Goal: Task Accomplishment & Management: Use online tool/utility

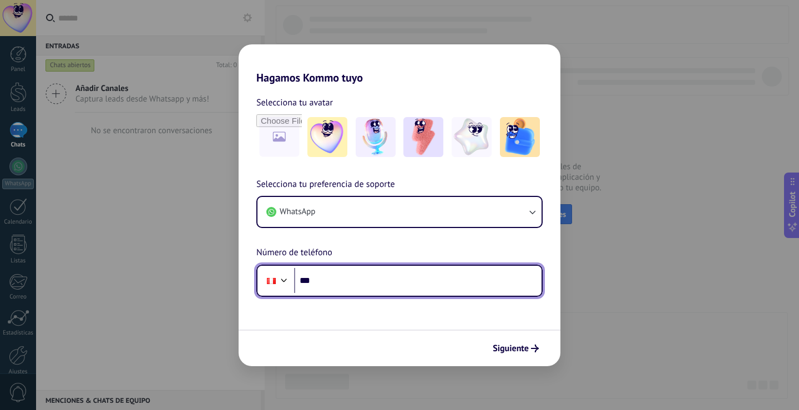
click at [370, 287] on input "***" at bounding box center [417, 281] width 247 height 26
type input "**********"
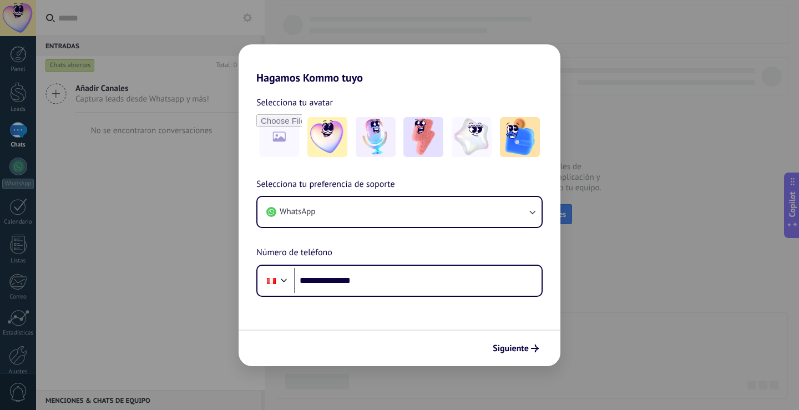
click at [532, 347] on icon "submit" at bounding box center [535, 348] width 8 height 8
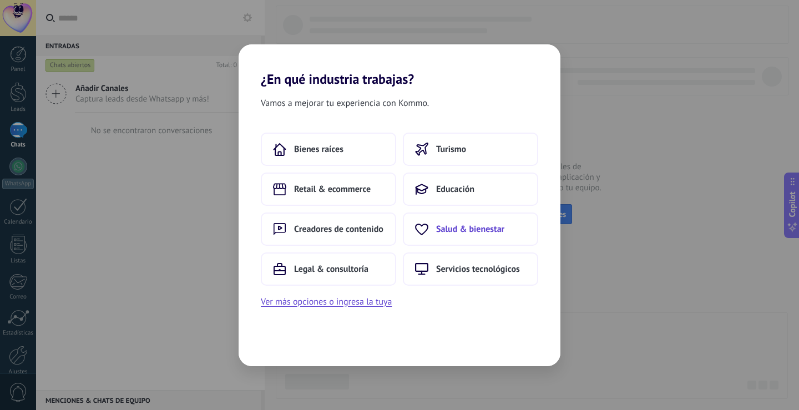
click at [453, 231] on span "Salud & bienestar" at bounding box center [470, 229] width 68 height 11
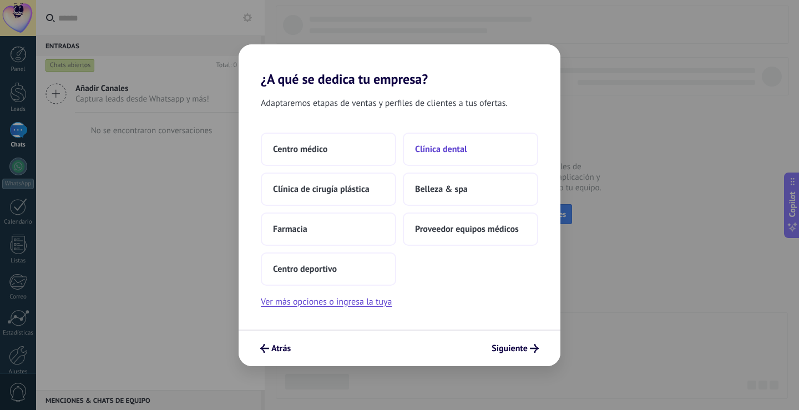
click at [446, 149] on span "Clínica dental" at bounding box center [441, 149] width 52 height 11
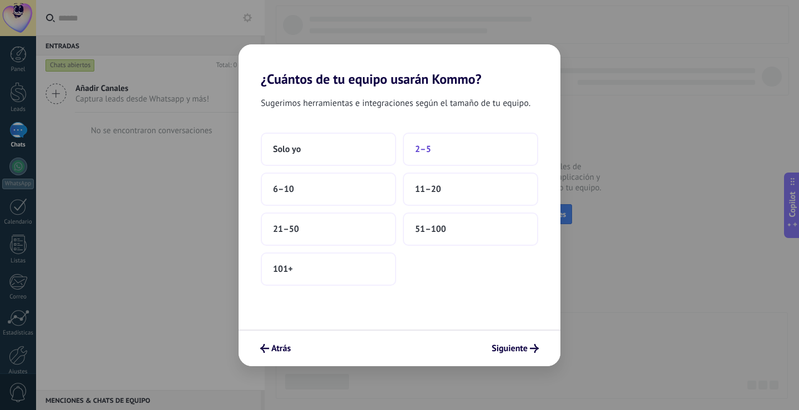
click at [446, 146] on button "2–5" at bounding box center [470, 149] width 135 height 33
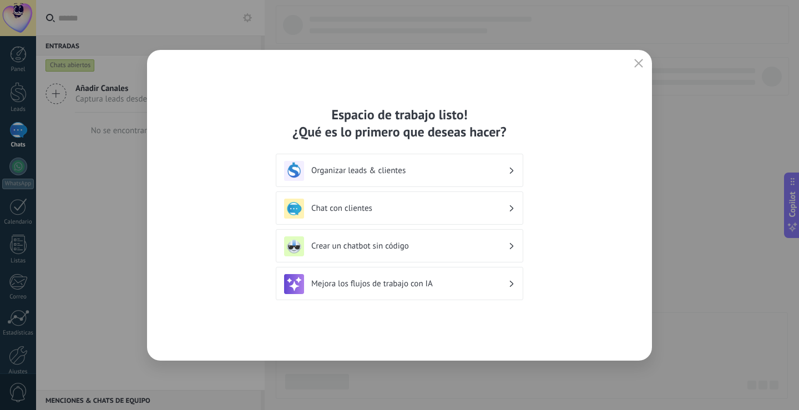
click at [415, 210] on h3 "Chat con clientes" at bounding box center [409, 208] width 197 height 11
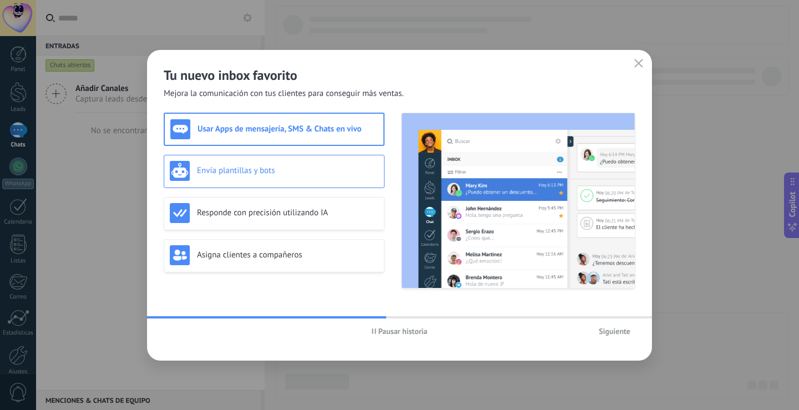
click at [309, 175] on h3 "Envía plantillas y bots" at bounding box center [287, 170] width 181 height 11
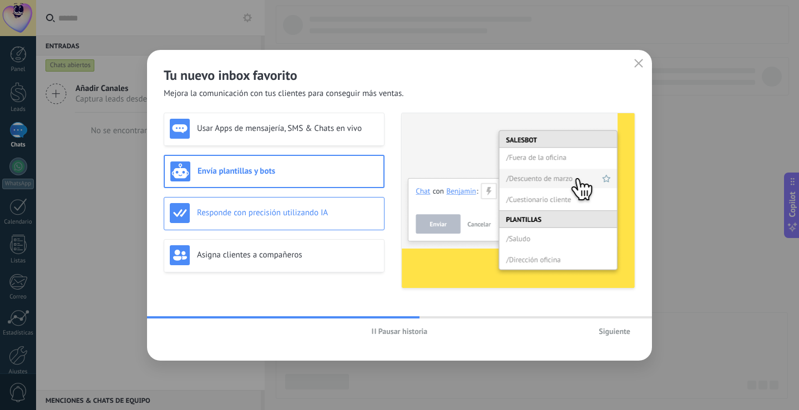
click at [319, 206] on div "Responde con precisión utilizando IA" at bounding box center [274, 213] width 209 height 20
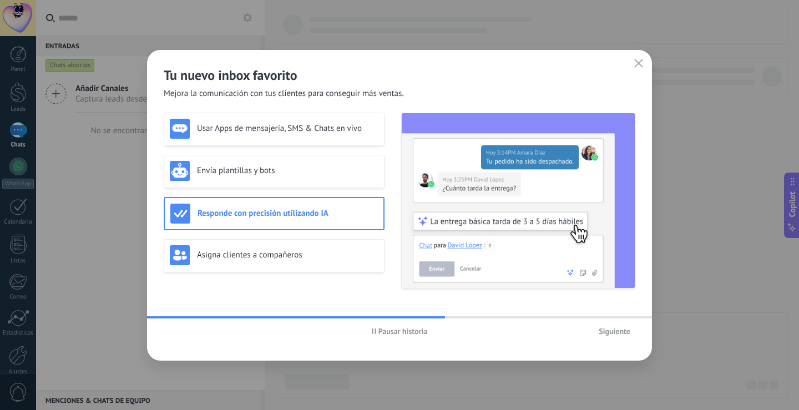
click at [320, 232] on div "Usar Apps de mensajería, SMS & Chats en vivo Envía plantillas y bots Responde c…" at bounding box center [274, 201] width 221 height 176
click at [328, 245] on div "Asigna clientes a compañeros" at bounding box center [274, 255] width 221 height 33
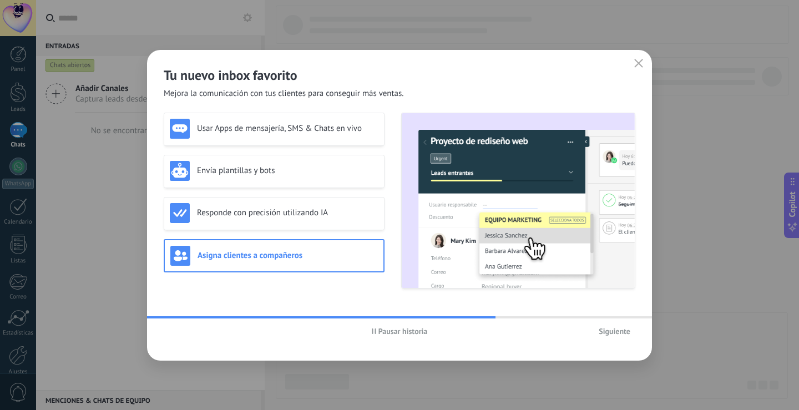
click at [604, 335] on span "Siguiente" at bounding box center [614, 331] width 32 height 8
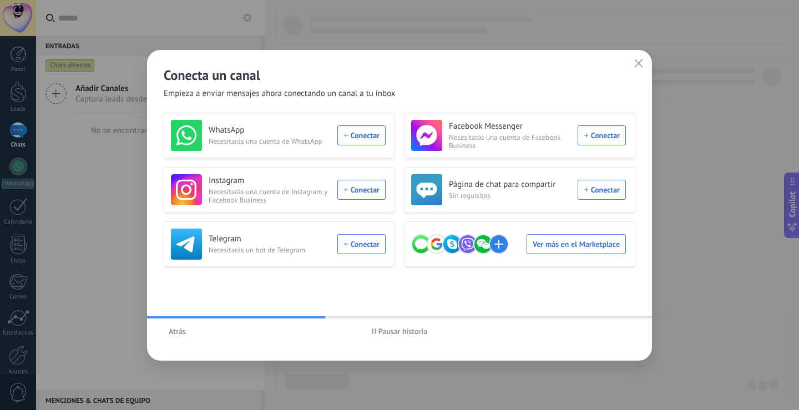
click at [573, 296] on div "WhatsApp Necesitarás una cuenta de WhatsApp Conectar Facebook Messenger Necesit…" at bounding box center [399, 207] width 471 height 188
click at [588, 336] on div "Atrás Pausar historia" at bounding box center [399, 331] width 505 height 26
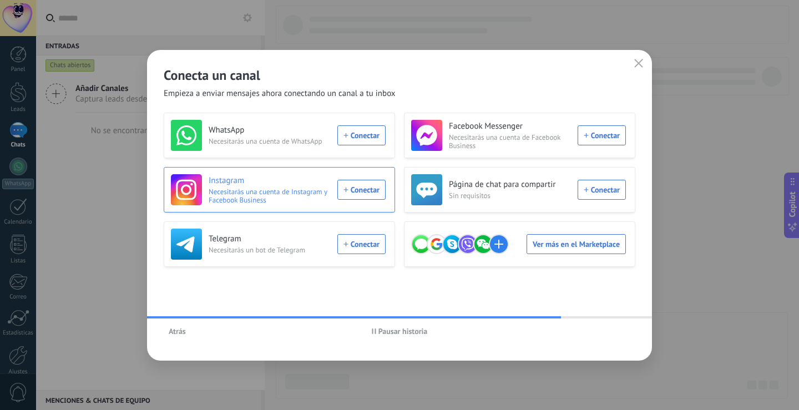
click at [353, 184] on div "Instagram Necesitarás una cuenta de Instagram y Facebook Business Conectar" at bounding box center [278, 189] width 215 height 31
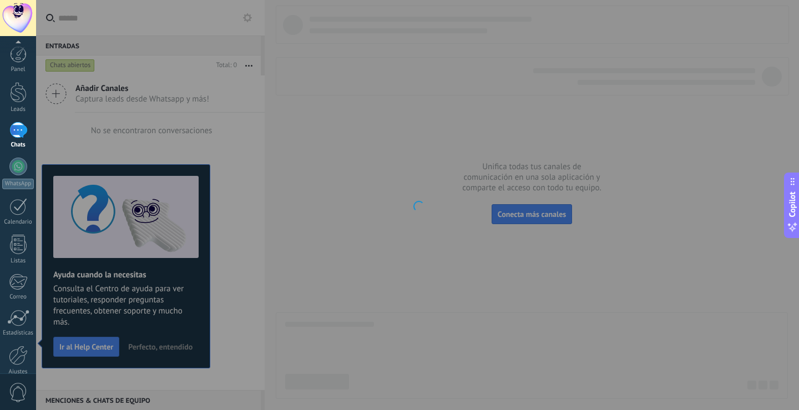
scroll to position [52, 0]
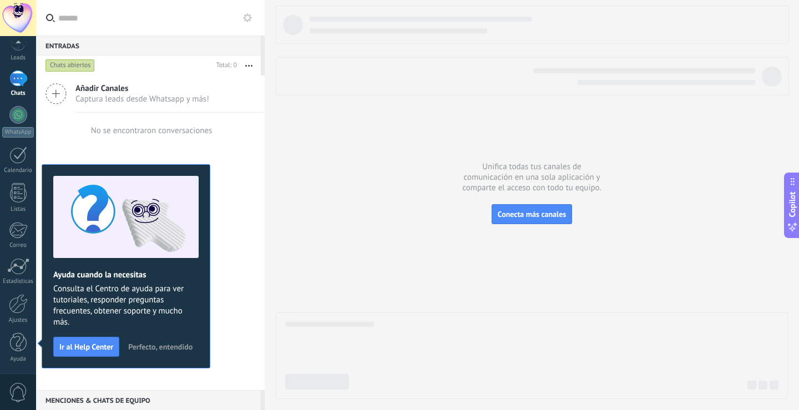
click at [221, 212] on div "Añadir Canales Captura leads desde Whatsapp y más! No se encontraron conversaci…" at bounding box center [150, 232] width 229 height 314
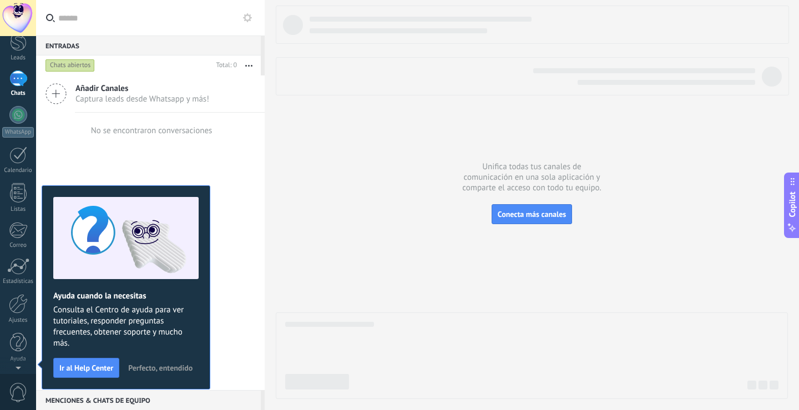
scroll to position [0, 0]
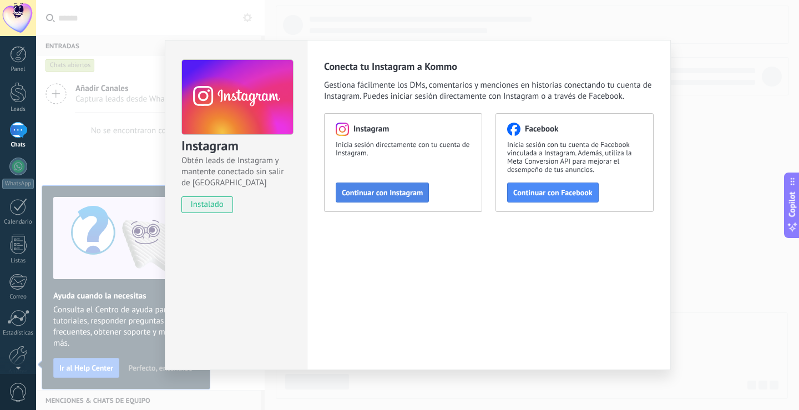
click at [408, 191] on span "Continuar con Instagram" at bounding box center [382, 193] width 81 height 8
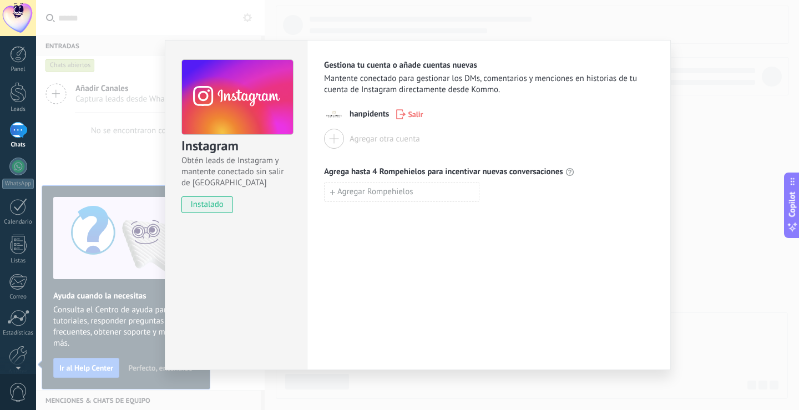
click at [704, 43] on div "Instagram Obtén leads de Instagram y mantente conectado sin salir de Kommo inst…" at bounding box center [417, 205] width 763 height 410
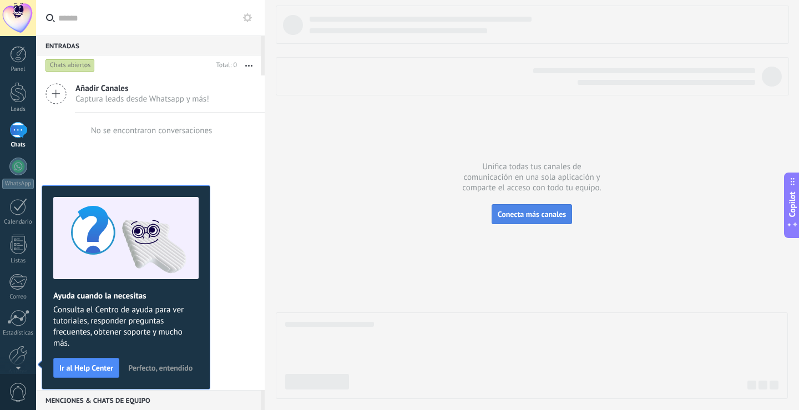
click at [524, 211] on span "Conecta más canales" at bounding box center [532, 214] width 68 height 10
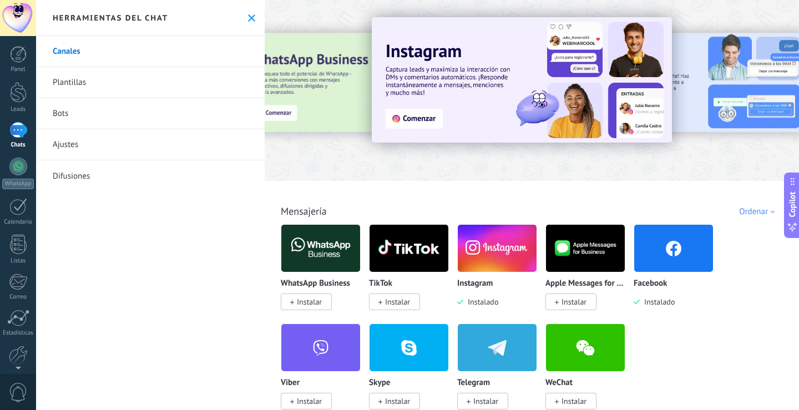
click at [397, 301] on span "Instalar" at bounding box center [397, 302] width 25 height 10
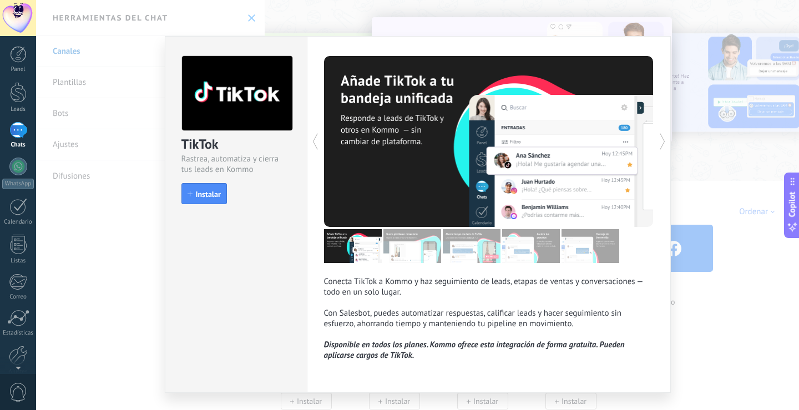
click at [196, 204] on div "TikTok Rastrea, automatiza y cierra tus leads en Kommo install Instalar" at bounding box center [235, 125] width 141 height 176
click at [197, 201] on button "Instalar" at bounding box center [203, 193] width 45 height 21
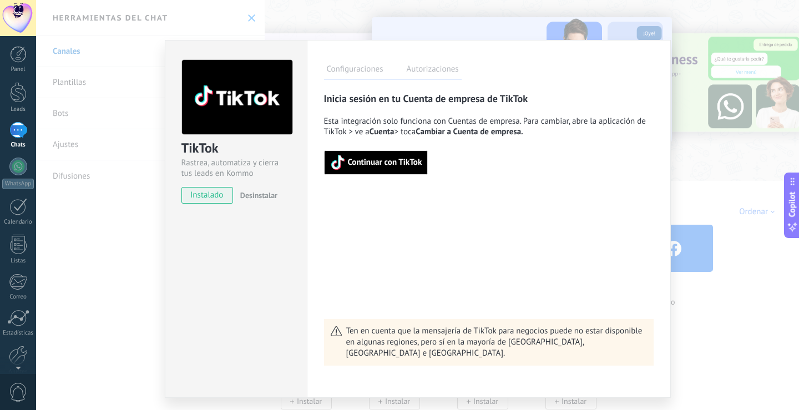
click at [391, 161] on span "Continuar con TikTok" at bounding box center [385, 163] width 74 height 8
click at [379, 163] on span "Continuar con TikTok" at bounding box center [385, 163] width 74 height 8
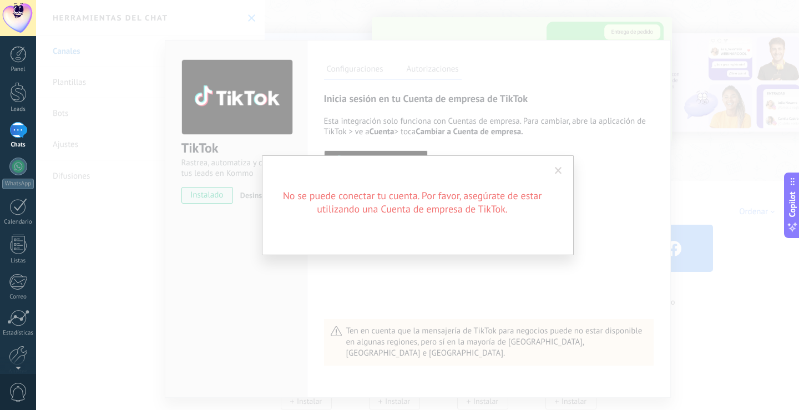
click at [555, 172] on span at bounding box center [558, 171] width 7 height 8
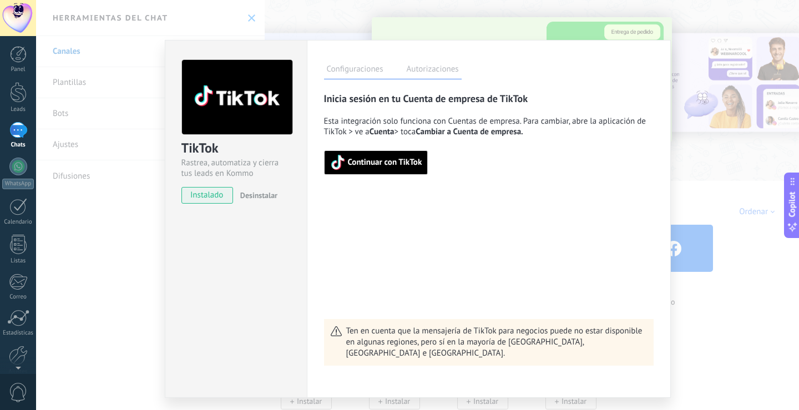
click at [692, 45] on div "TikTok Rastrea, automatiza y cierra tus leads en Kommo instalado Desinstalar Co…" at bounding box center [417, 205] width 763 height 410
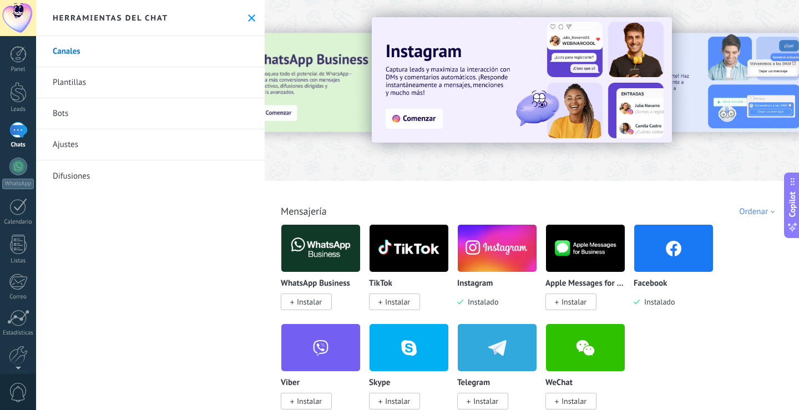
click at [302, 299] on span "Instalar" at bounding box center [309, 302] width 25 height 10
click at [294, 302] on body ".abecls-1,.abecls-2{fill-rule:evenodd}.abecls-2{fill:#fff} .abhcls-1{fill:none}…" at bounding box center [399, 205] width 799 height 410
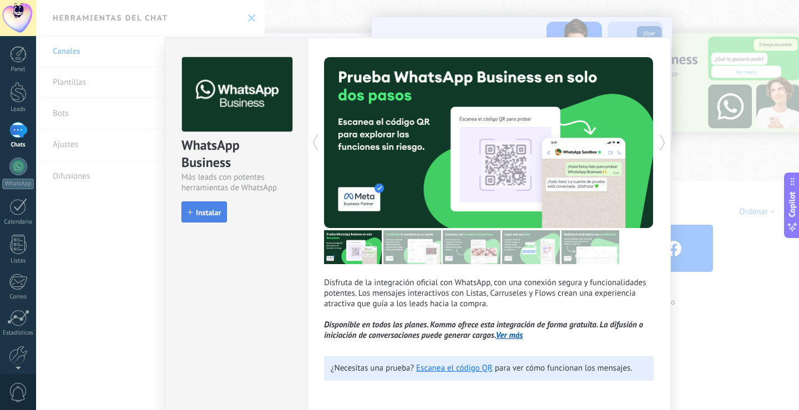
click at [207, 216] on span "Instalar" at bounding box center [208, 213] width 25 height 8
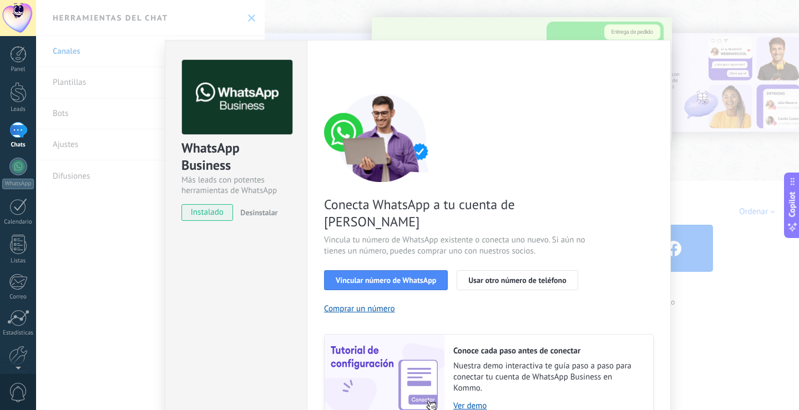
click at [699, 118] on div "WhatsApp Business Más leads con potentes herramientas de WhatsApp instalado Des…" at bounding box center [417, 205] width 763 height 410
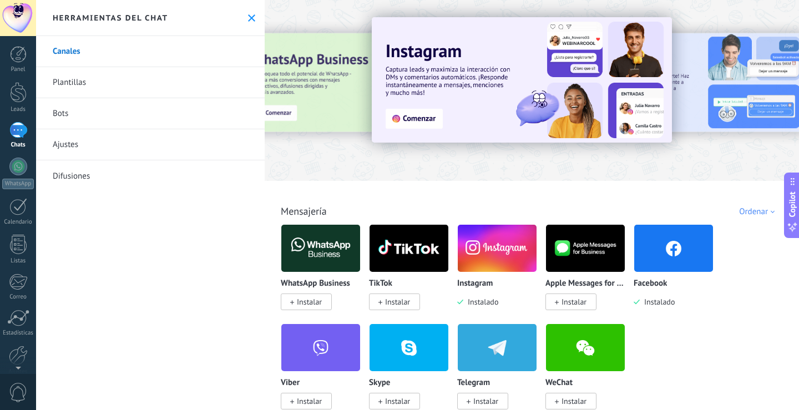
click at [18, 134] on div at bounding box center [18, 130] width 18 height 16
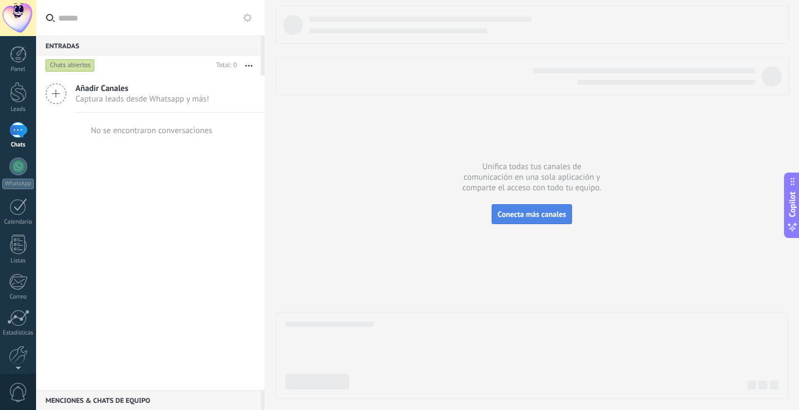
click at [542, 212] on span "Conecta más canales" at bounding box center [532, 214] width 68 height 10
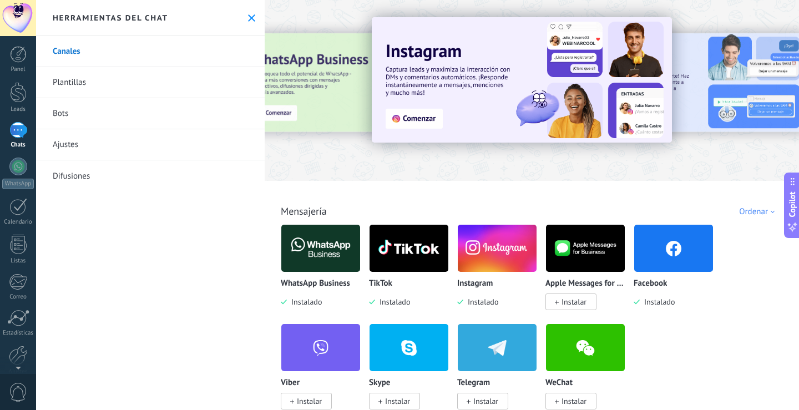
click at [315, 242] on img at bounding box center [320, 248] width 79 height 54
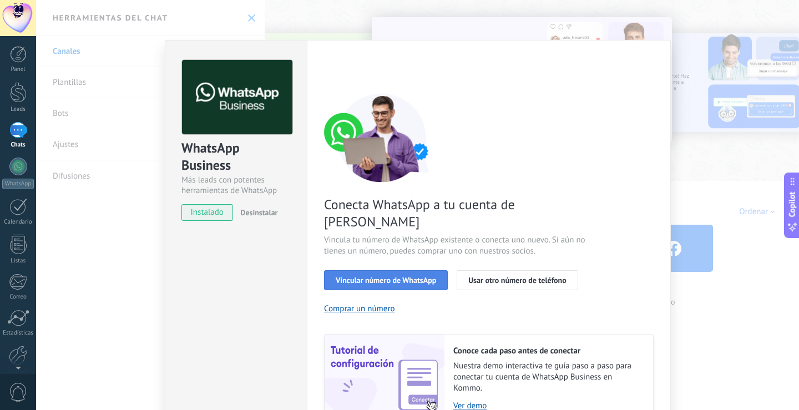
click at [352, 276] on span "Vincular número de WhatsApp" at bounding box center [386, 280] width 100 height 8
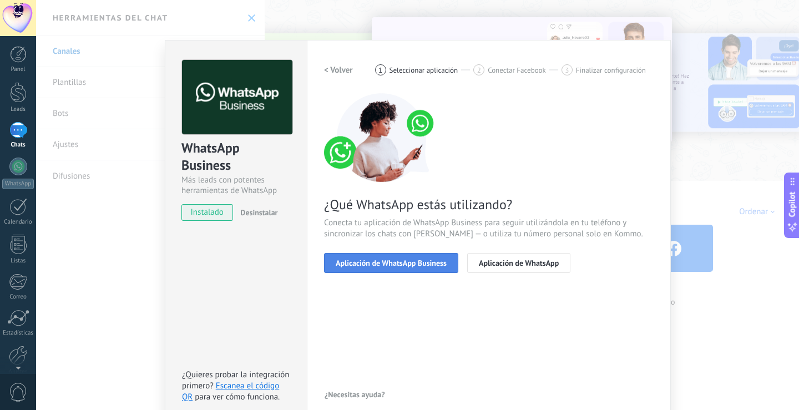
click at [394, 261] on span "Aplicación de WhatsApp Business" at bounding box center [391, 263] width 111 height 8
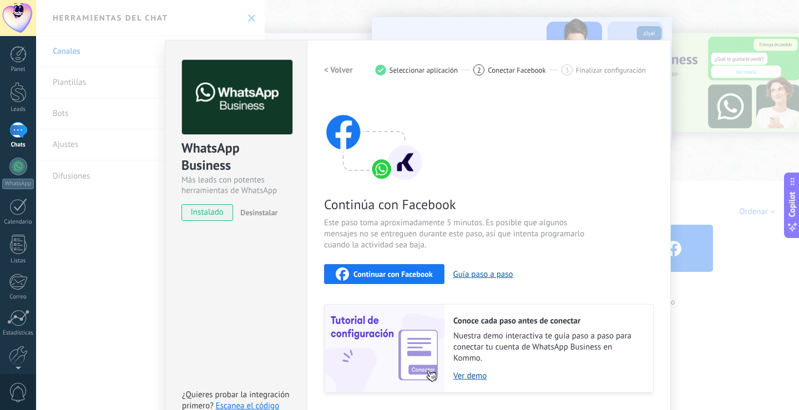
click at [407, 275] on span "Continuar con Facebook" at bounding box center [392, 274] width 79 height 8
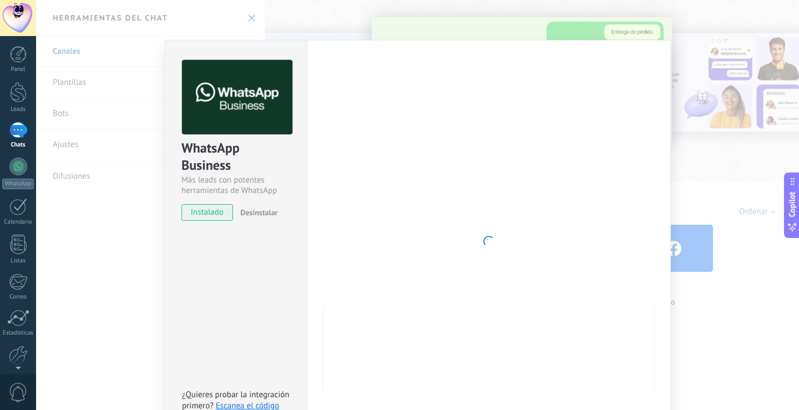
click at [234, 199] on div "WhatsApp Business Más leads con potentes herramientas de WhatsApp instalado Des…" at bounding box center [235, 134] width 141 height 189
click at [221, 133] on img at bounding box center [237, 97] width 110 height 75
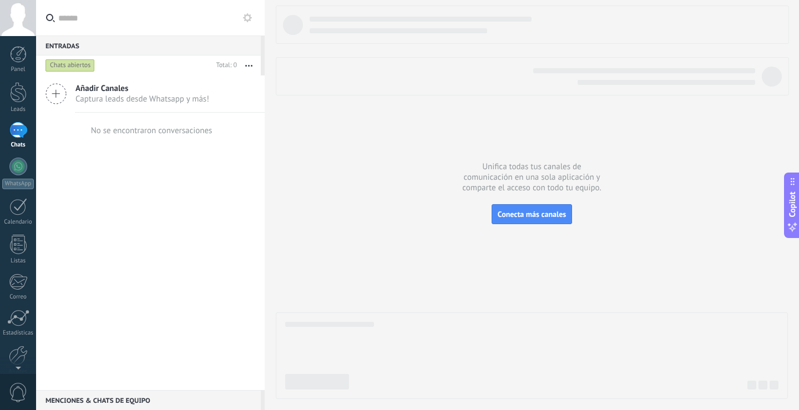
click at [79, 65] on div "Chats abiertos" at bounding box center [69, 65] width 49 height 13
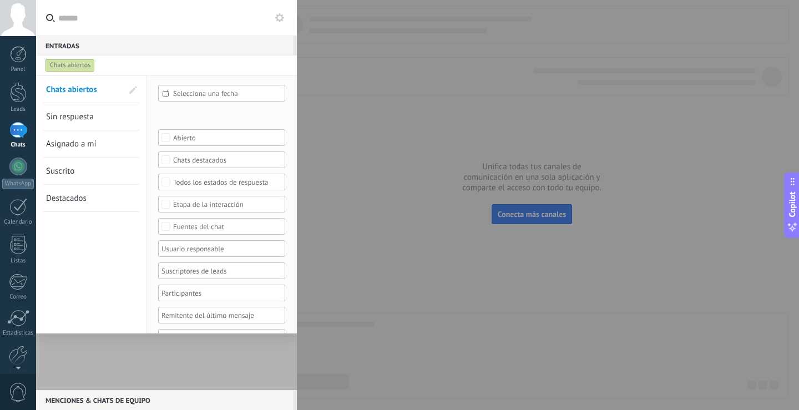
click at [193, 62] on div "Chats abiertos" at bounding box center [156, 65] width 226 height 20
click at [108, 59] on div "Chats abiertos" at bounding box center [156, 65] width 226 height 20
click at [84, 65] on div "Chats abiertos" at bounding box center [69, 65] width 49 height 13
click at [119, 53] on div "Entradas 0" at bounding box center [164, 45] width 257 height 20
click at [146, 43] on div "Entradas 0" at bounding box center [164, 45] width 257 height 20
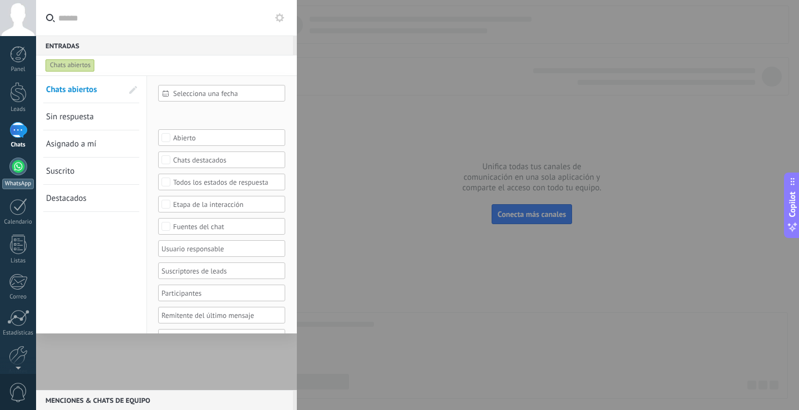
click at [8, 171] on link "WhatsApp" at bounding box center [18, 174] width 36 height 32
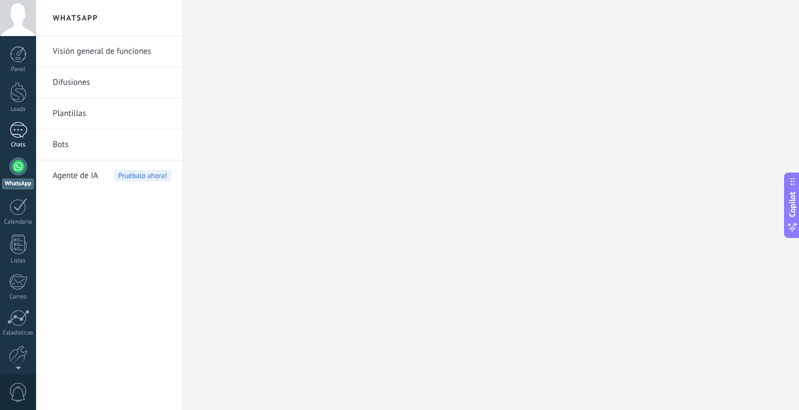
click at [21, 139] on link "Chats" at bounding box center [18, 135] width 36 height 27
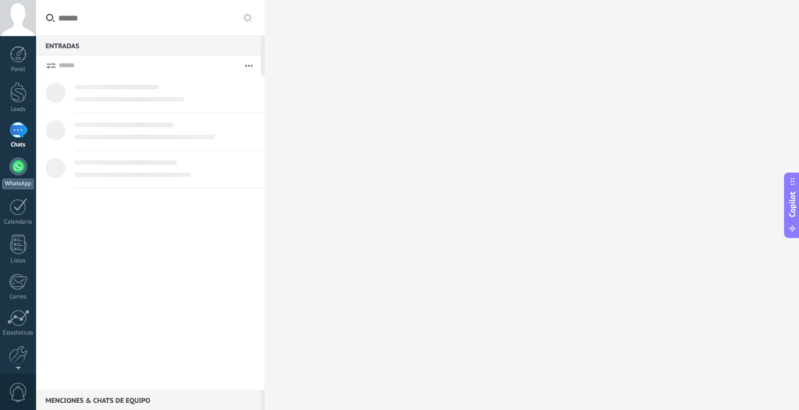
click at [22, 170] on div at bounding box center [18, 167] width 18 height 18
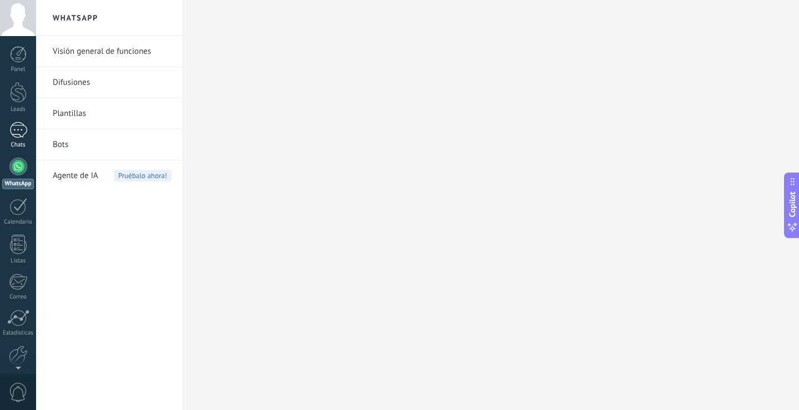
click at [20, 129] on div at bounding box center [18, 130] width 18 height 16
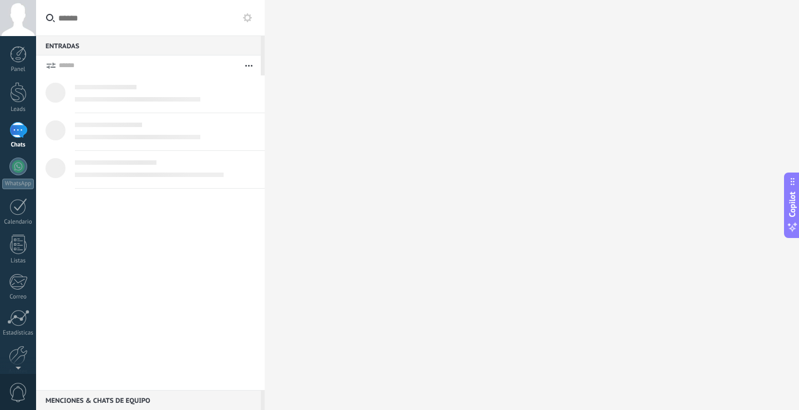
click at [250, 63] on button "button" at bounding box center [249, 65] width 24 height 20
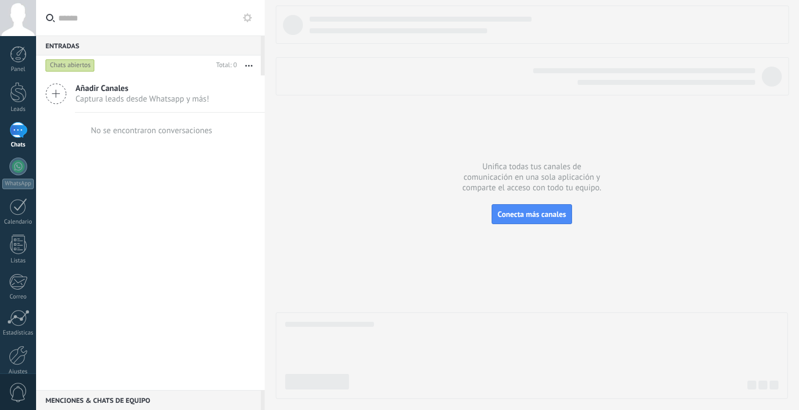
click at [52, 87] on icon at bounding box center [55, 93] width 21 height 21
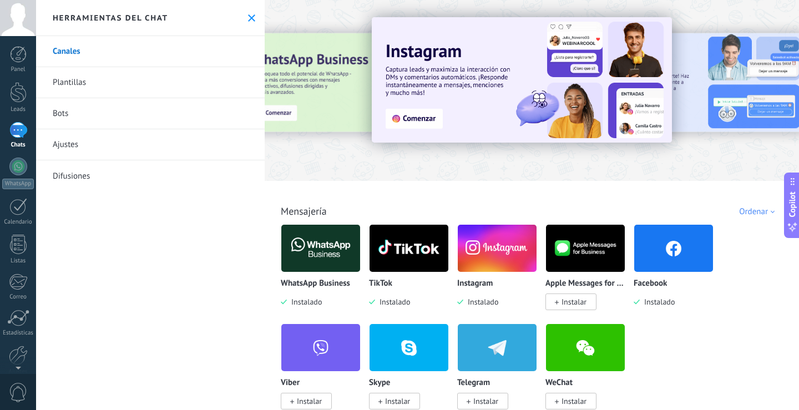
click at [342, 248] on img at bounding box center [320, 248] width 79 height 54
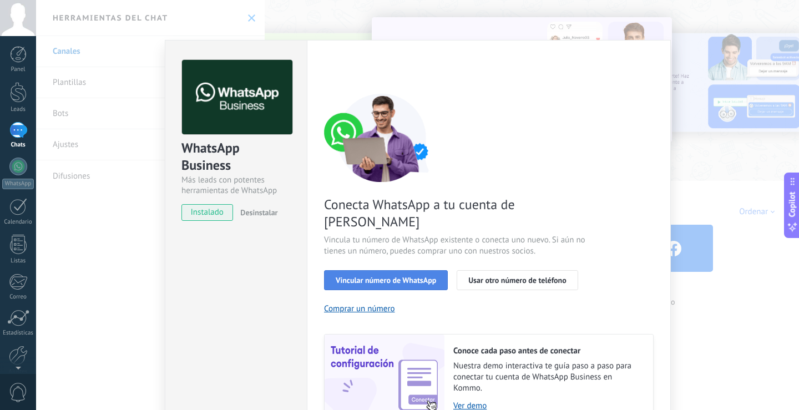
click at [407, 276] on span "Vincular número de WhatsApp" at bounding box center [386, 280] width 100 height 8
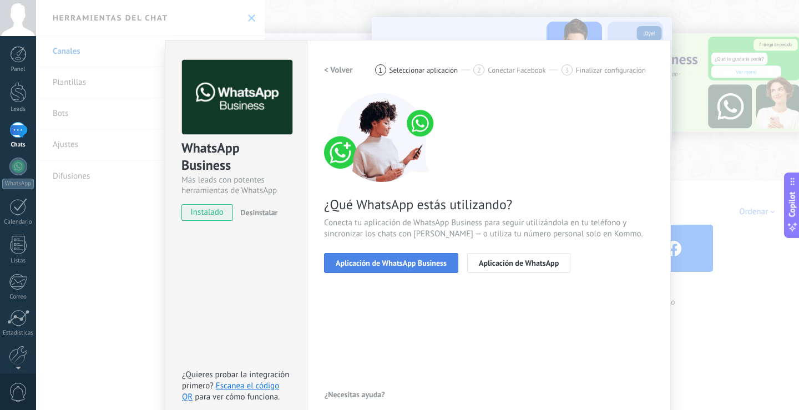
click at [387, 266] on span "Aplicación de WhatsApp Business" at bounding box center [391, 263] width 111 height 8
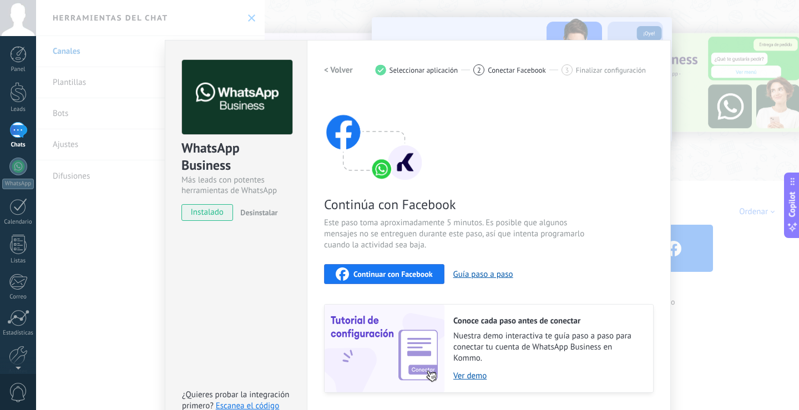
click at [394, 271] on span "Continuar con Facebook" at bounding box center [392, 274] width 79 height 8
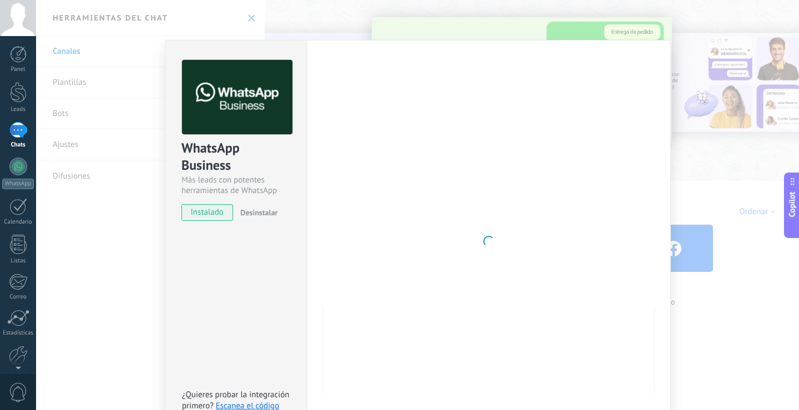
click at [786, 43] on div "WhatsApp Business Más leads con potentes herramientas de WhatsApp instalado Des…" at bounding box center [417, 205] width 763 height 410
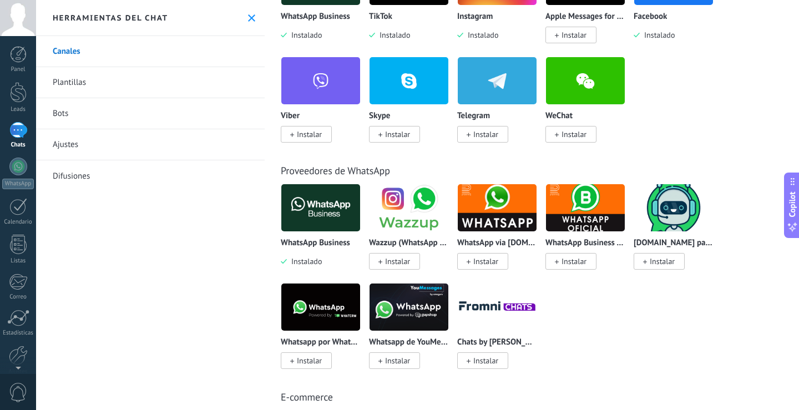
scroll to position [277, 0]
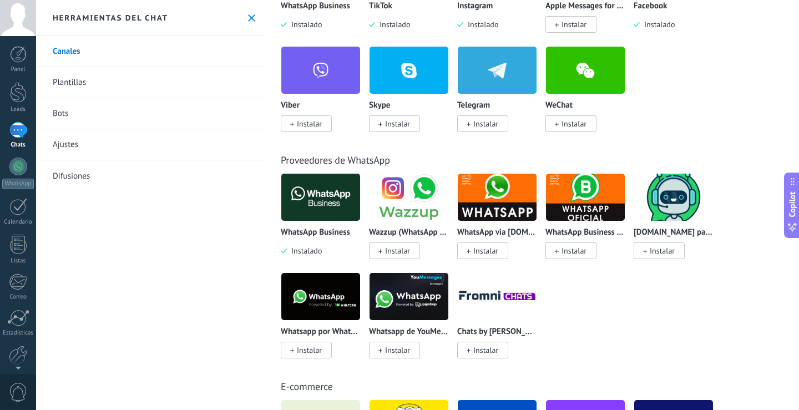
click at [19, 138] on div at bounding box center [18, 130] width 18 height 16
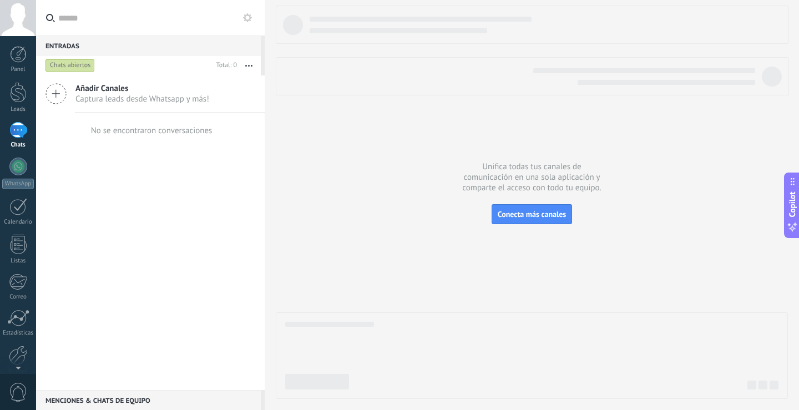
click at [99, 130] on div "No se encontraron conversaciones" at bounding box center [151, 130] width 121 height 11
click at [139, 147] on div "No se encontraron conversaciones" at bounding box center [151, 130] width 124 height 35
click at [184, 134] on div "No se encontraron conversaciones" at bounding box center [151, 130] width 121 height 11
click at [256, 65] on button "button" at bounding box center [249, 65] width 24 height 20
click at [251, 65] on icon "button" at bounding box center [248, 66] width 7 height 2
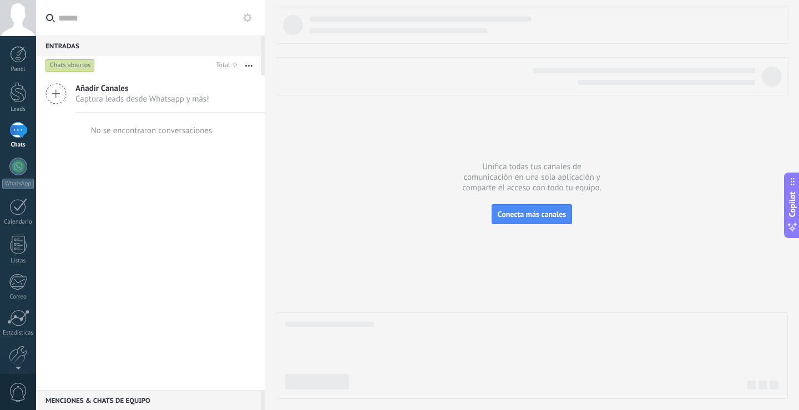
click at [59, 98] on icon at bounding box center [55, 93] width 21 height 21
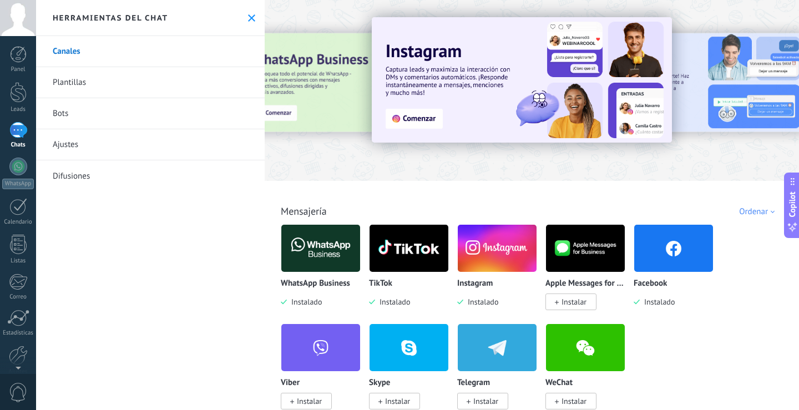
click at [508, 242] on img at bounding box center [497, 248] width 79 height 54
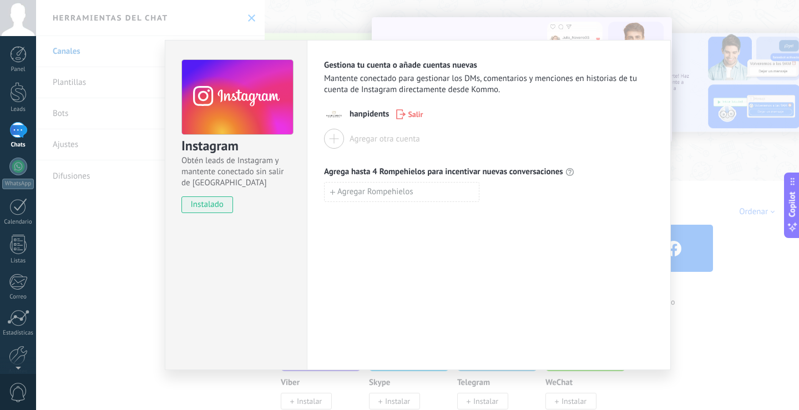
click at [716, 126] on div "Instagram Obtén leads de Instagram y mantente conectado sin salir de Kommo inst…" at bounding box center [417, 205] width 763 height 410
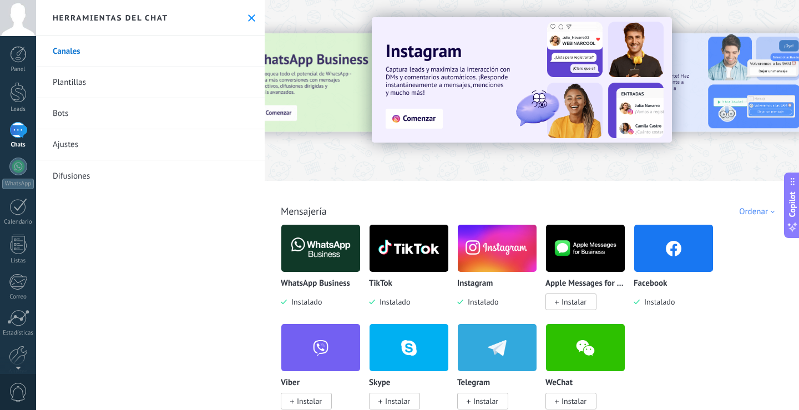
click at [679, 247] on img at bounding box center [673, 248] width 79 height 54
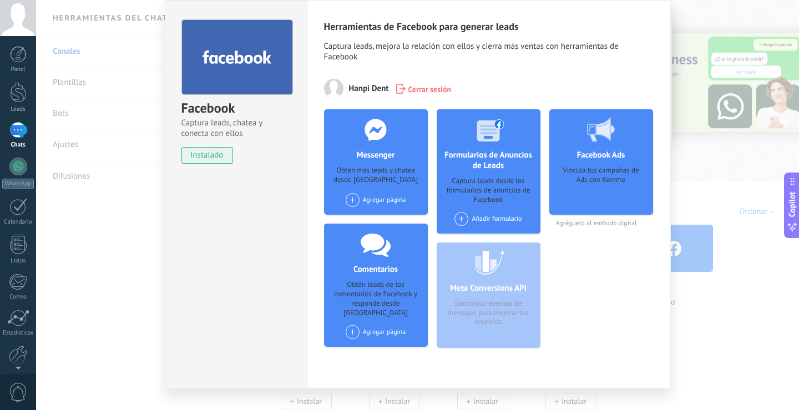
scroll to position [57, 0]
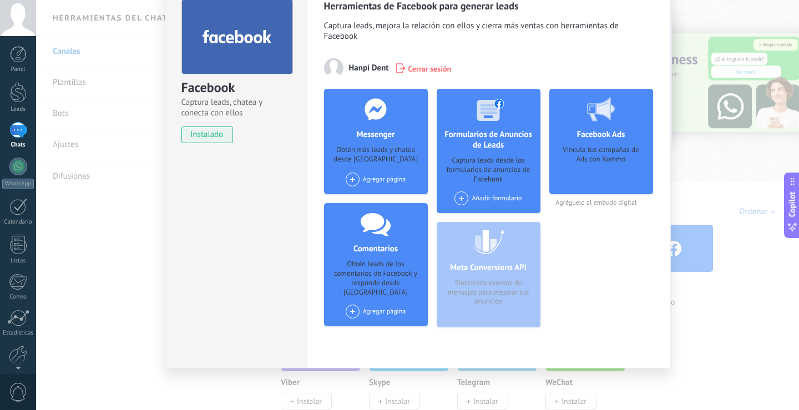
click at [348, 181] on span at bounding box center [353, 179] width 14 height 14
click at [366, 201] on div "Hanpi Dents" at bounding box center [381, 200] width 74 height 24
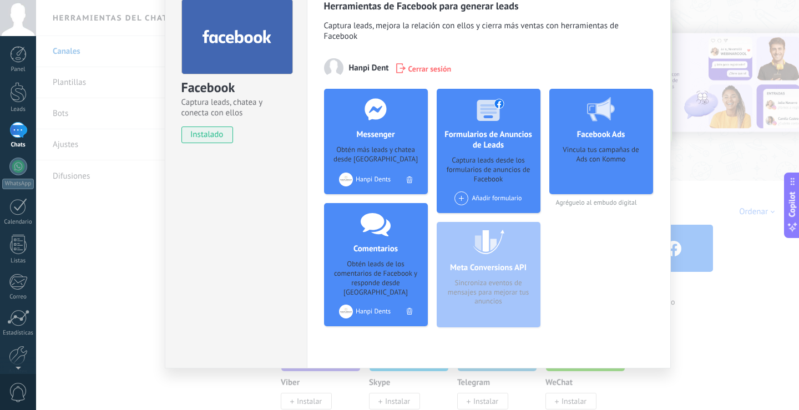
click at [472, 197] on div "Añadir formulario" at bounding box center [487, 198] width 67 height 14
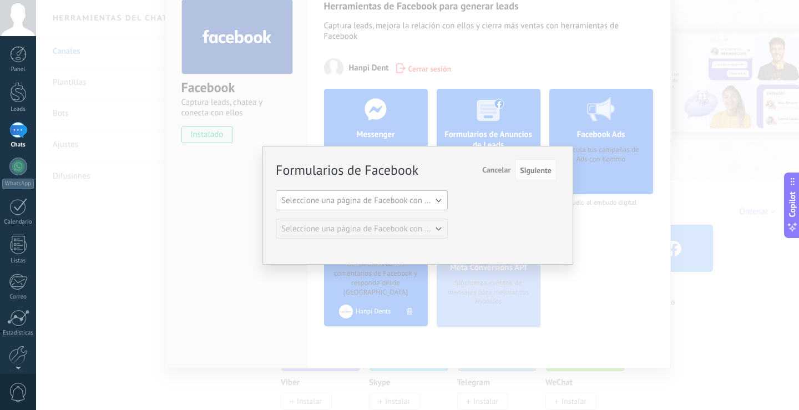
click at [416, 204] on span "Seleccione una página de Facebook con formas" at bounding box center [365, 200] width 168 height 11
click at [334, 226] on li "Hanpi Dents" at bounding box center [358, 219] width 178 height 19
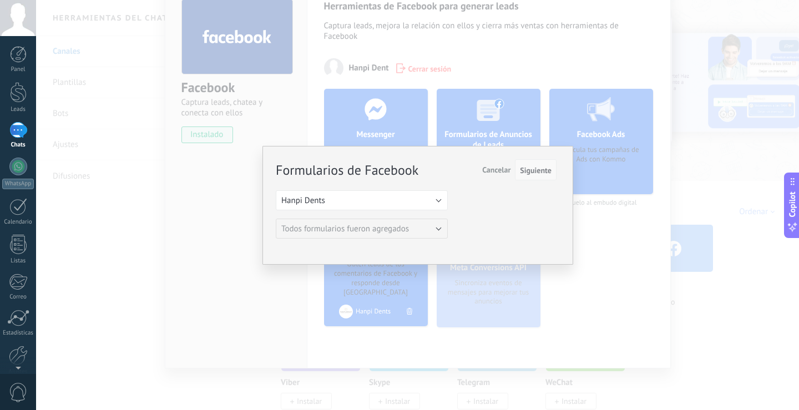
click at [533, 174] on span "Siguiente" at bounding box center [536, 170] width 32 height 8
click at [537, 173] on span "Siguiente" at bounding box center [536, 170] width 32 height 8
click at [622, 201] on div "Formularios de Facebook Siguiente Cancelar Seleccione una página de Facebook co…" at bounding box center [417, 205] width 763 height 410
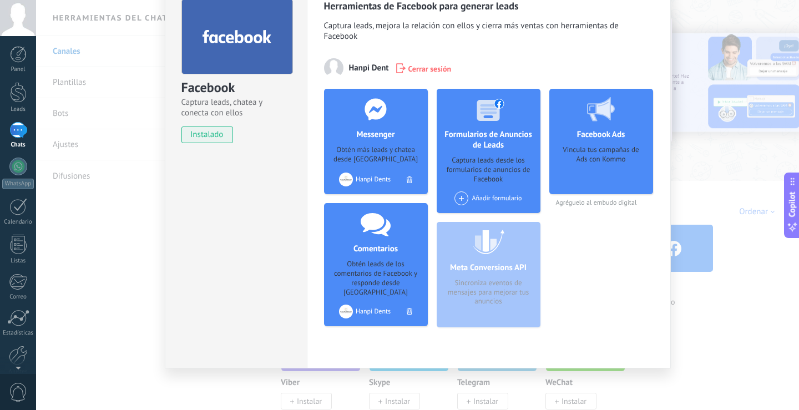
click at [461, 196] on span at bounding box center [461, 198] width 14 height 14
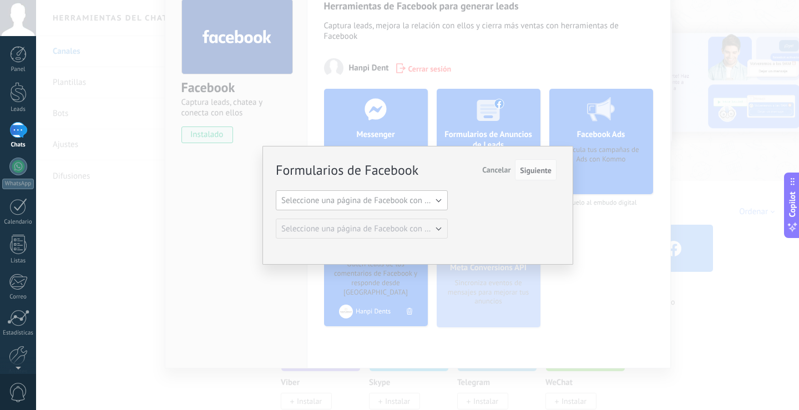
click at [416, 207] on button "Seleccione una página de Facebook con formas" at bounding box center [362, 200] width 172 height 20
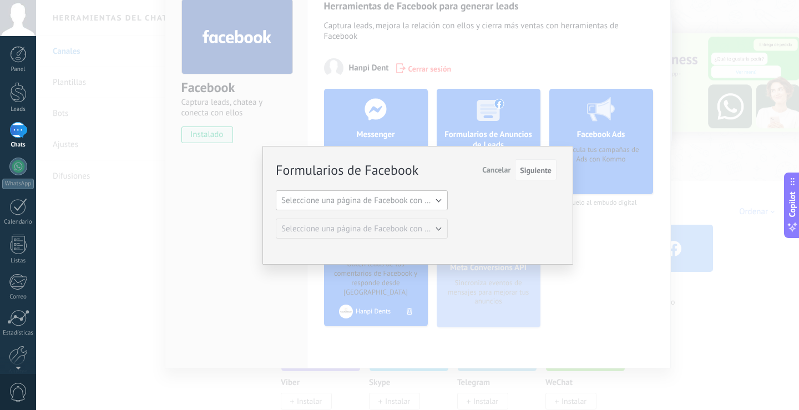
click at [385, 200] on span "Seleccione una página de Facebook con formas" at bounding box center [365, 200] width 168 height 11
click at [329, 225] on li "Hanpi Dents" at bounding box center [358, 219] width 178 height 19
click at [530, 169] on span "Siguiente" at bounding box center [536, 170] width 32 height 8
click at [541, 169] on span "Siguiente" at bounding box center [536, 170] width 32 height 8
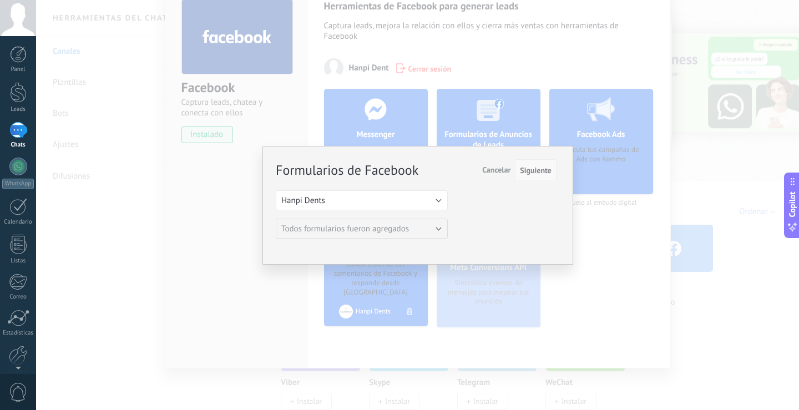
click at [541, 169] on span "Siguiente" at bounding box center [536, 170] width 32 height 8
click at [585, 62] on div "Formularios de Facebook Siguiente Cancelar Seleccione una página de Facebook co…" at bounding box center [417, 205] width 763 height 410
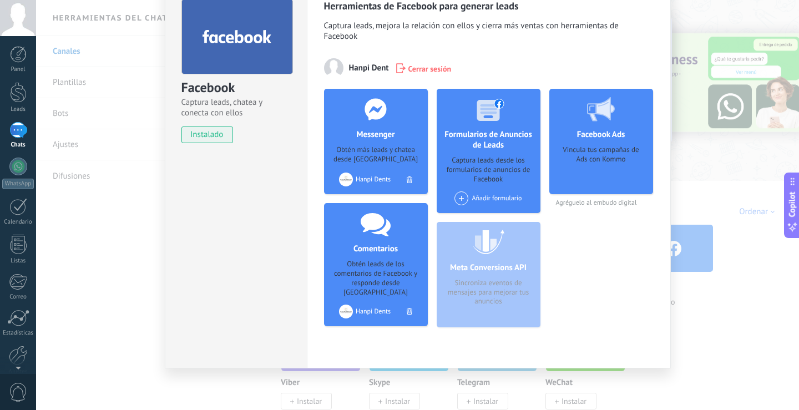
click at [73, 98] on div "Facebook Captura leads, chatea y conecta con ellos instalado Desinstalar Herram…" at bounding box center [417, 205] width 763 height 410
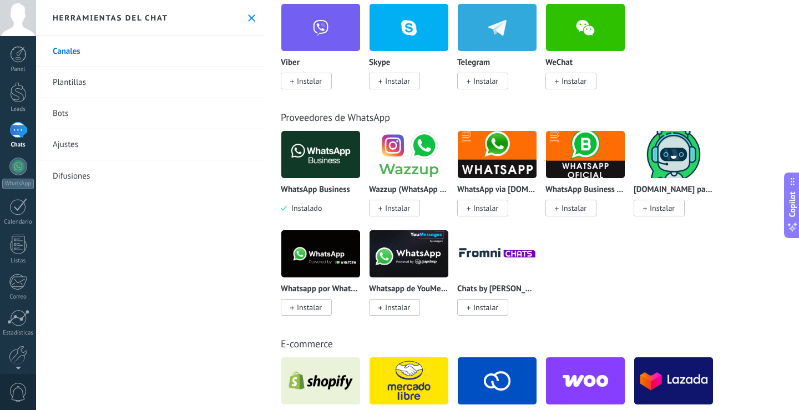
scroll to position [333, 0]
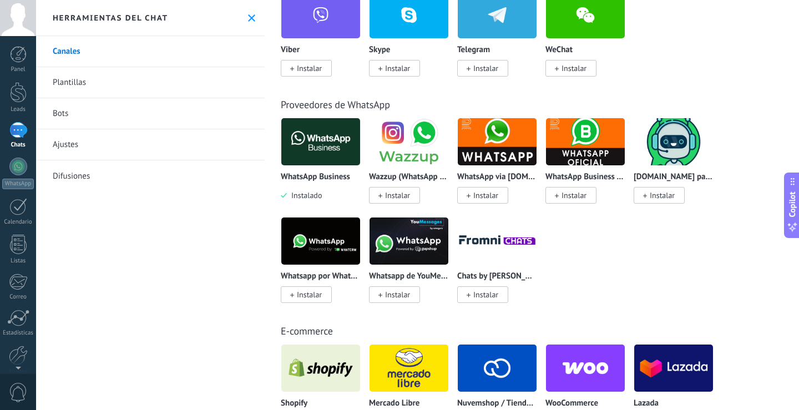
click at [606, 142] on img at bounding box center [585, 142] width 79 height 54
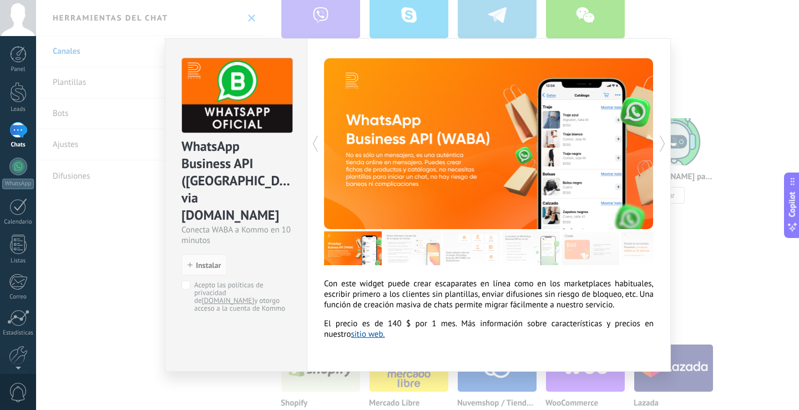
click at [715, 209] on div "WhatsApp Business API (WABA) via Radist.Online Conecta WABA a Kommo en 10 minut…" at bounding box center [417, 205] width 763 height 410
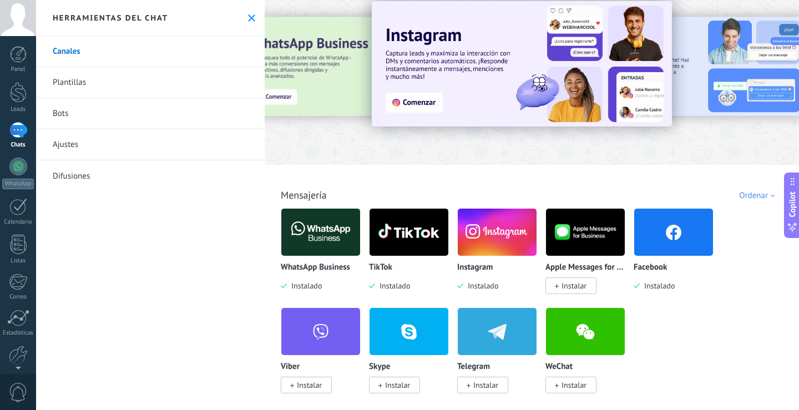
scroll to position [0, 0]
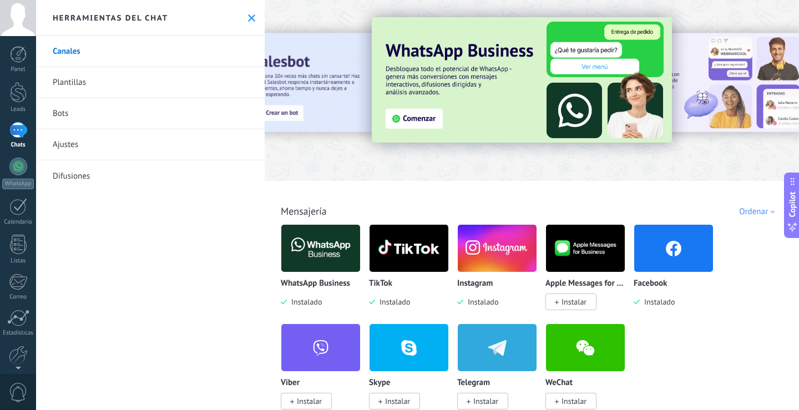
click at [424, 110] on img at bounding box center [522, 79] width 300 height 125
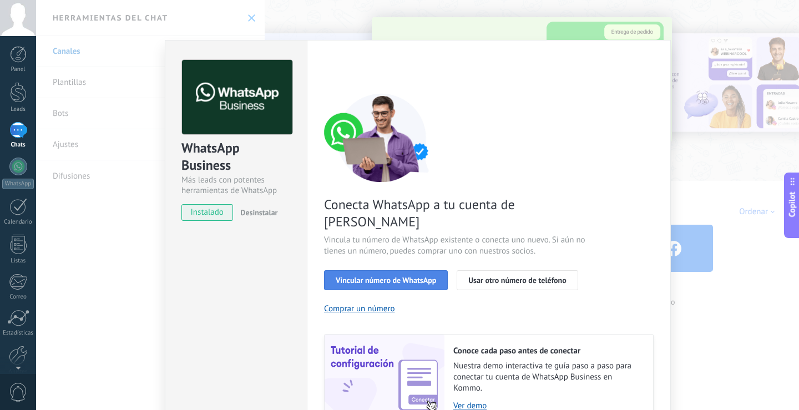
click at [378, 276] on span "Vincular número de WhatsApp" at bounding box center [386, 280] width 100 height 8
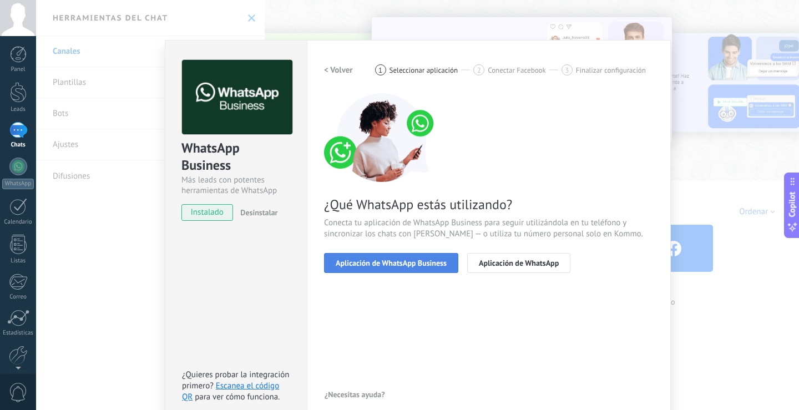
click at [378, 266] on span "Aplicación de WhatsApp Business" at bounding box center [391, 263] width 111 height 8
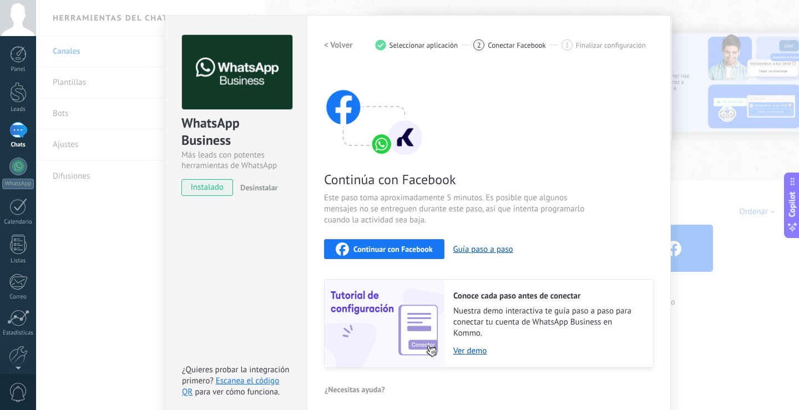
scroll to position [32, 0]
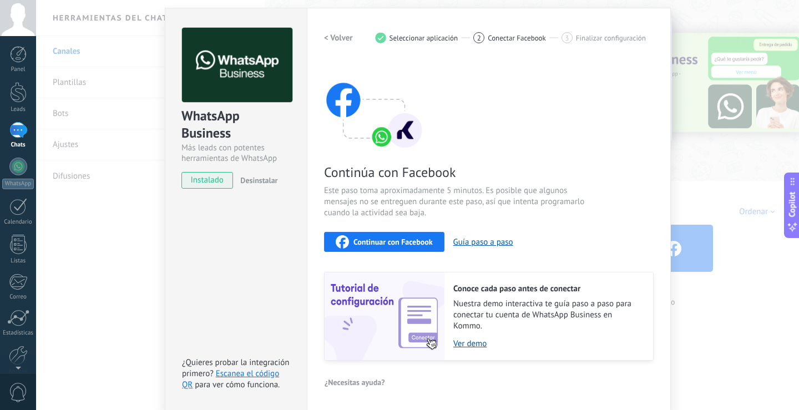
click at [375, 242] on span "Continuar con Facebook" at bounding box center [392, 242] width 79 height 8
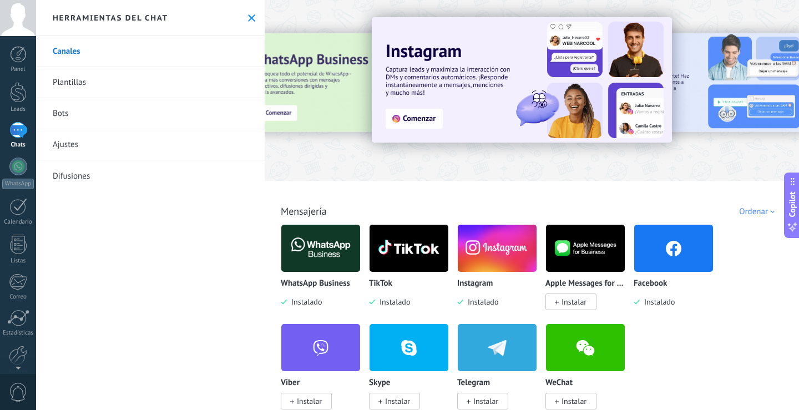
click at [248, 17] on use at bounding box center [251, 17] width 7 height 7
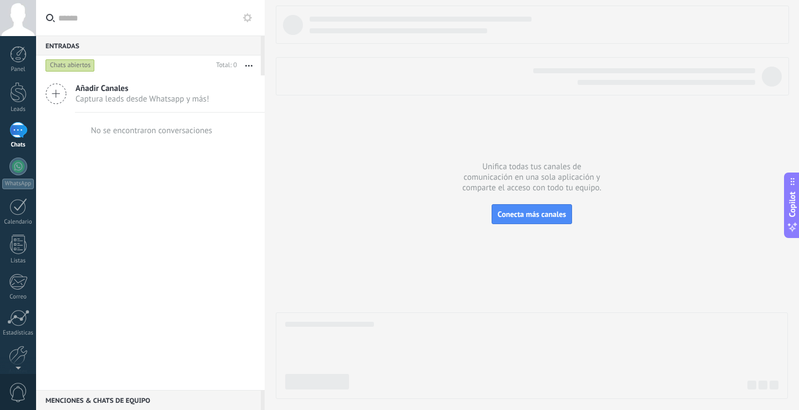
click at [115, 140] on div "No se encontraron conversaciones" at bounding box center [151, 130] width 124 height 35
click at [227, 68] on div at bounding box center [224, 65] width 25 height 11
click at [252, 23] on button at bounding box center [247, 17] width 13 height 13
